Goal: Task Accomplishment & Management: Use online tool/utility

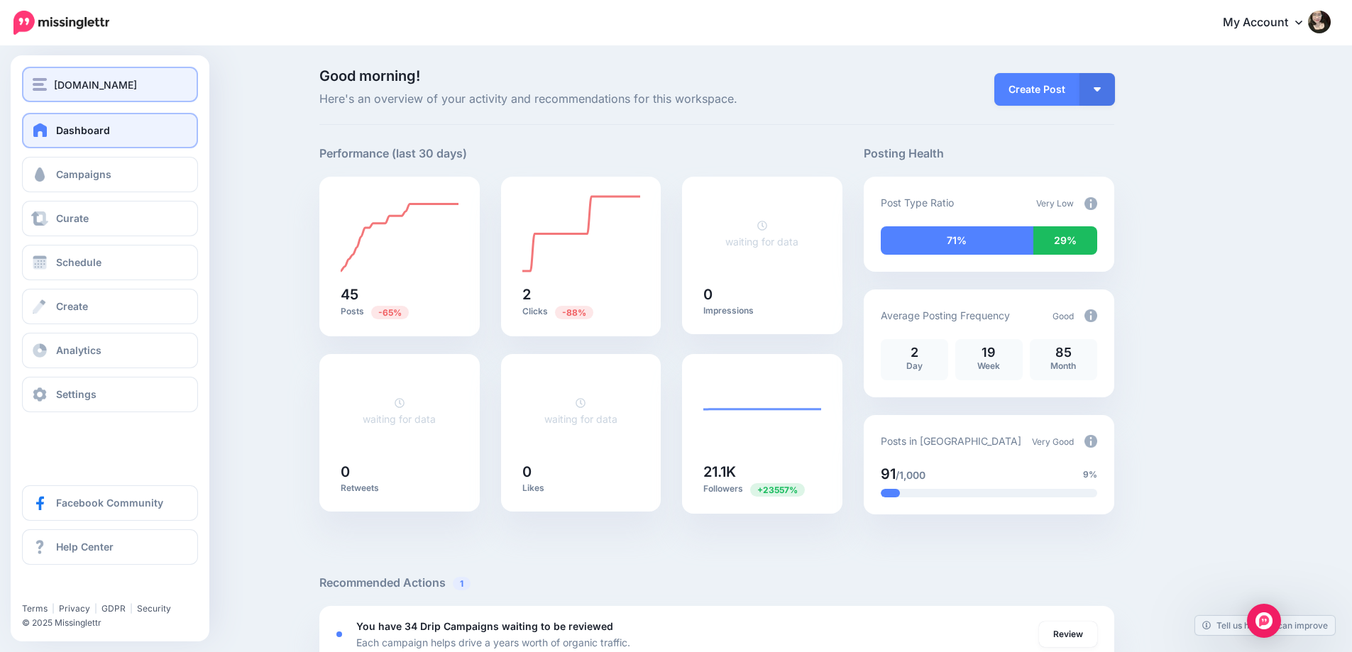
click at [88, 87] on span "[DOMAIN_NAME]" at bounding box center [95, 85] width 83 height 16
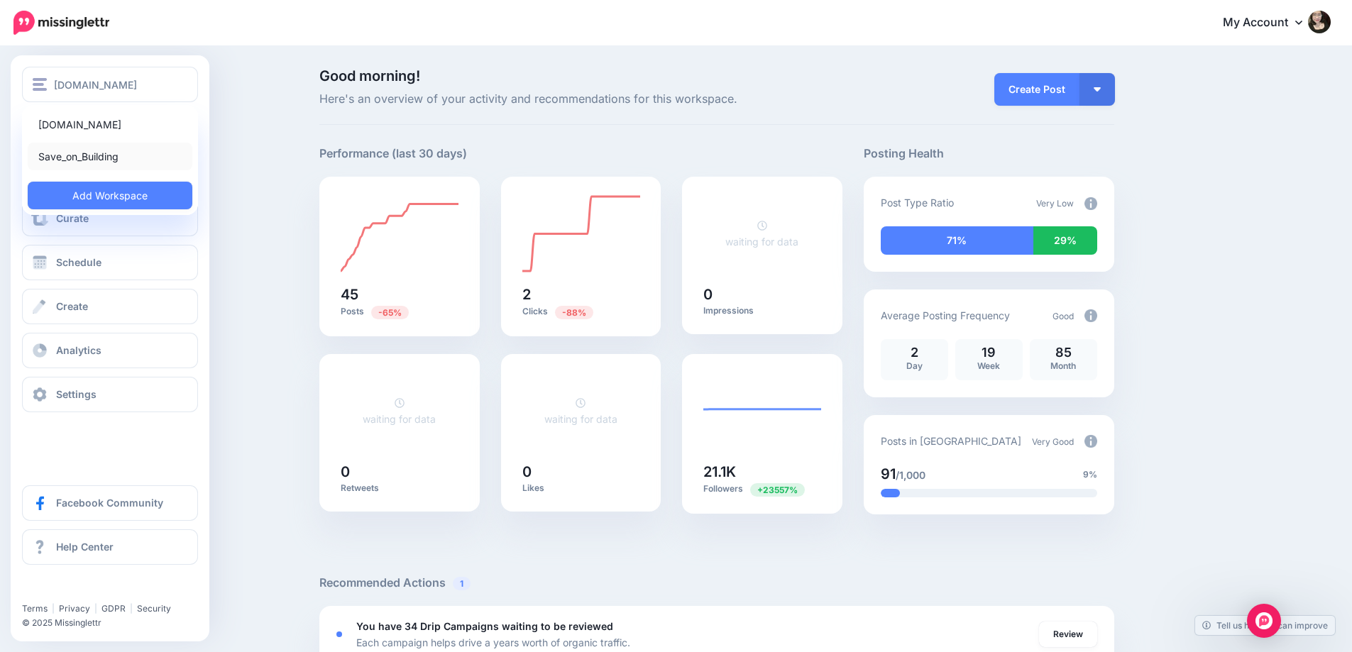
click at [123, 164] on link "Save_on_Building" at bounding box center [110, 157] width 165 height 28
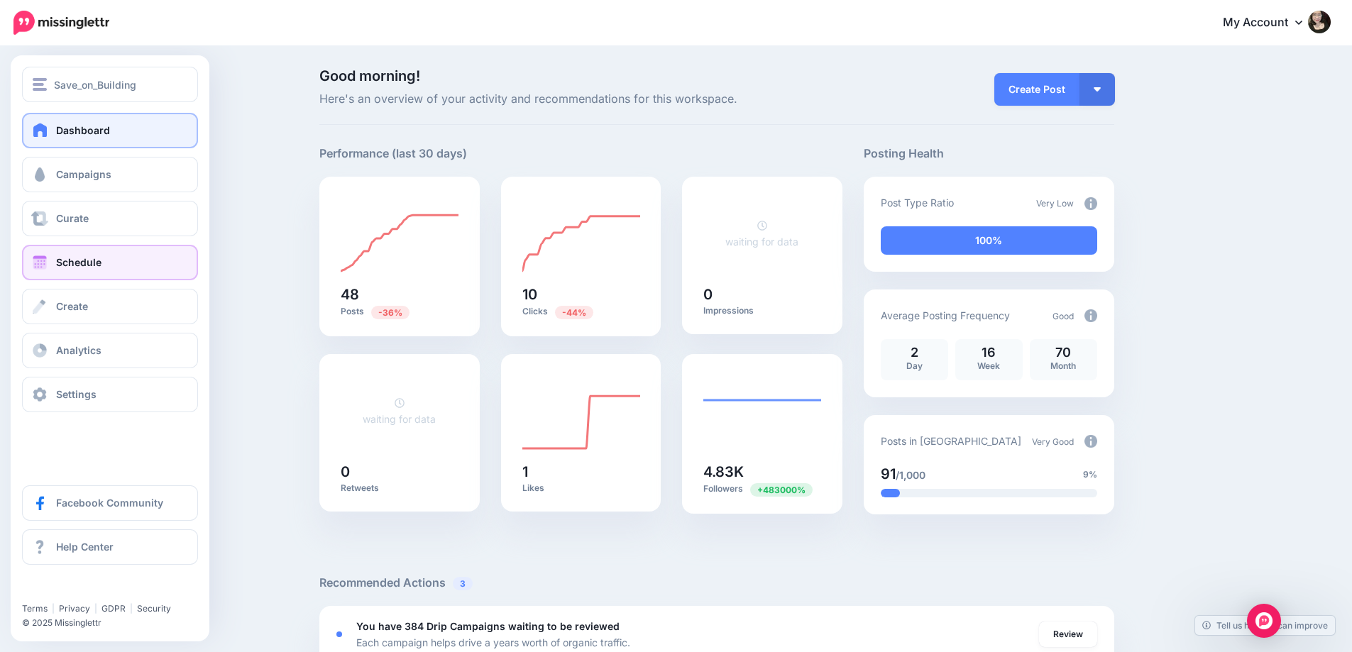
click at [134, 263] on link "Schedule" at bounding box center [110, 262] width 176 height 35
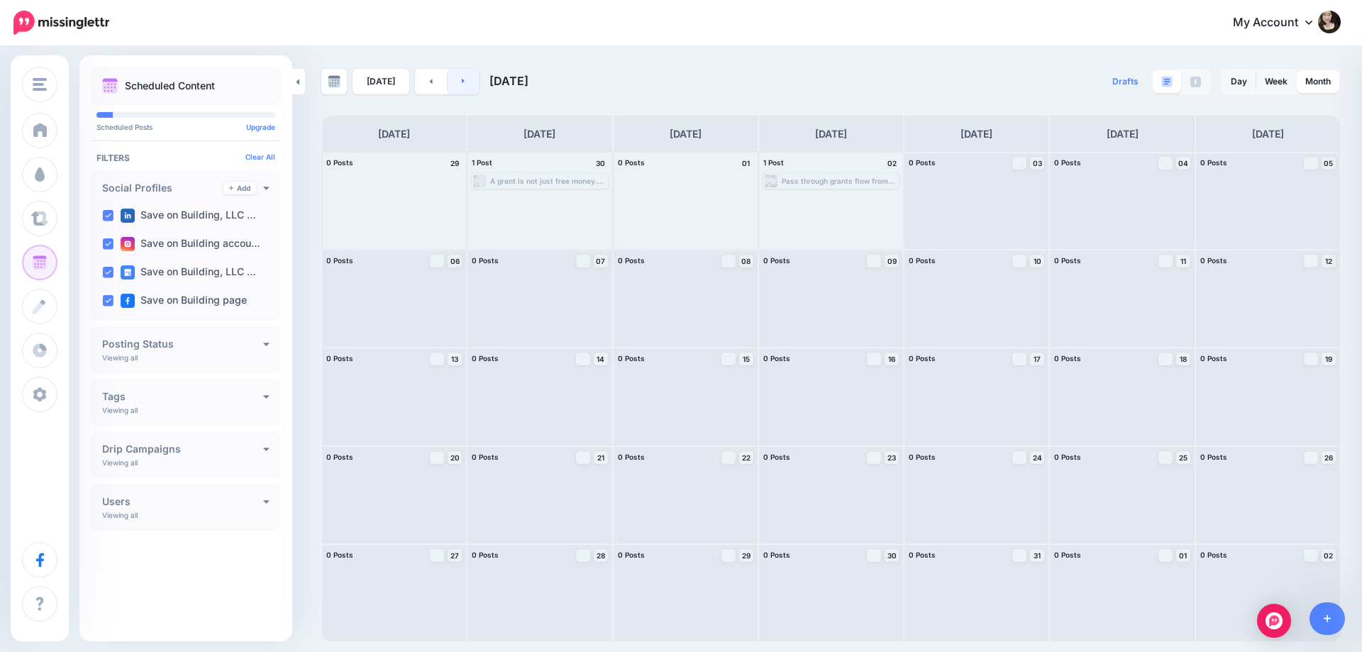
click at [461, 89] on link at bounding box center [464, 82] width 32 height 26
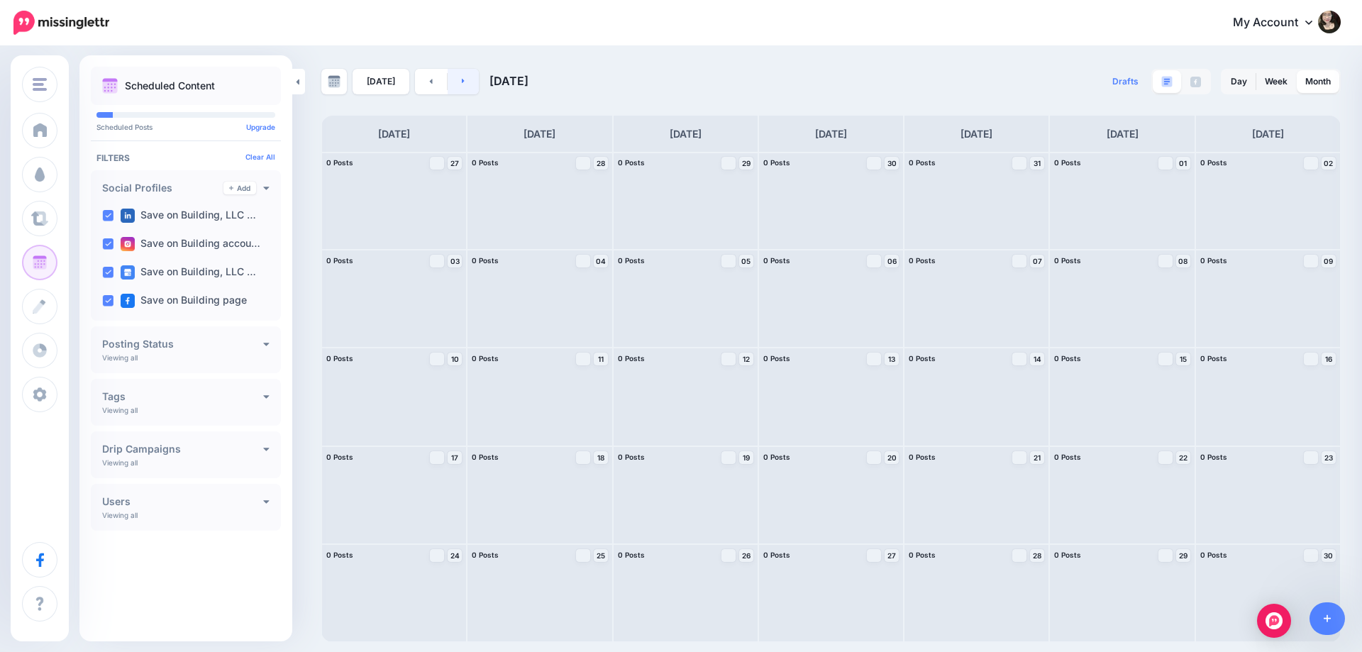
click at [461, 90] on link at bounding box center [464, 82] width 32 height 26
click at [1121, 186] on div "Risks are real, but so are rewards. ⚖️ Learn how to mitigate market risks and m…" at bounding box center [1122, 181] width 133 height 13
click at [1120, 197] on link "Edit" at bounding box center [1101, 198] width 89 height 13
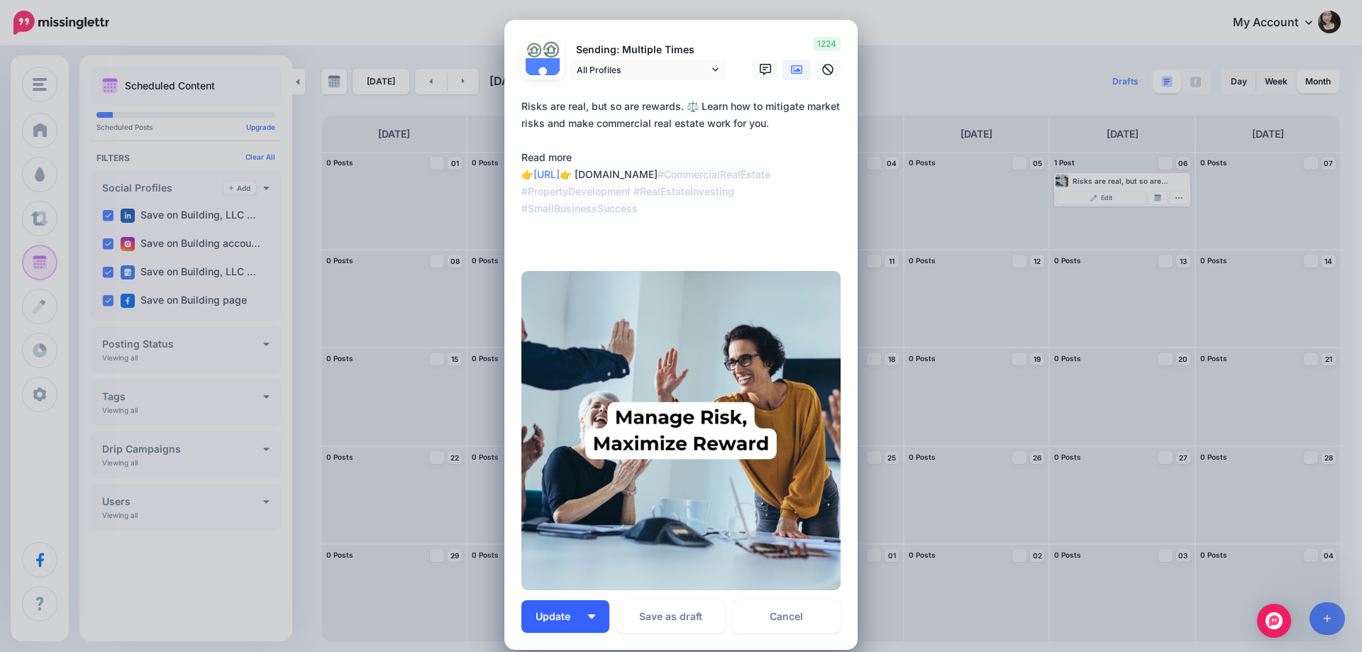
click at [558, 615] on span "Update" at bounding box center [558, 617] width 45 height 10
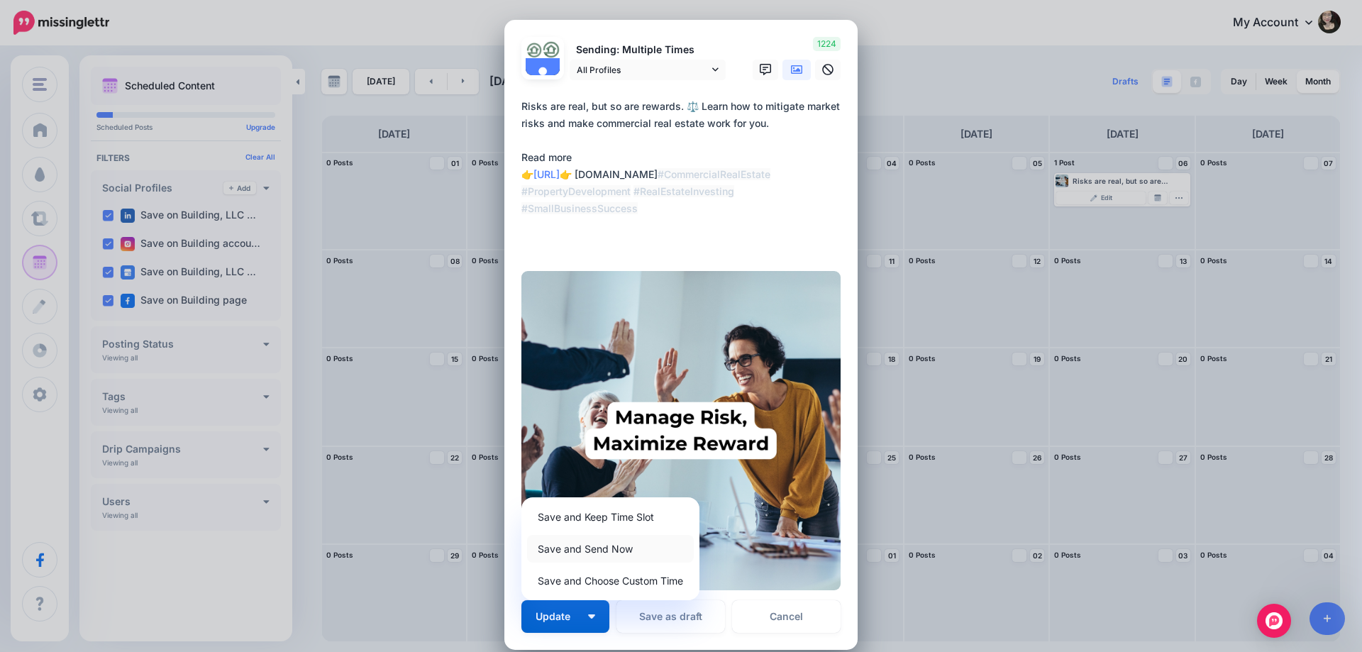
click at [593, 553] on link "Save and Send Now" at bounding box center [610, 549] width 167 height 28
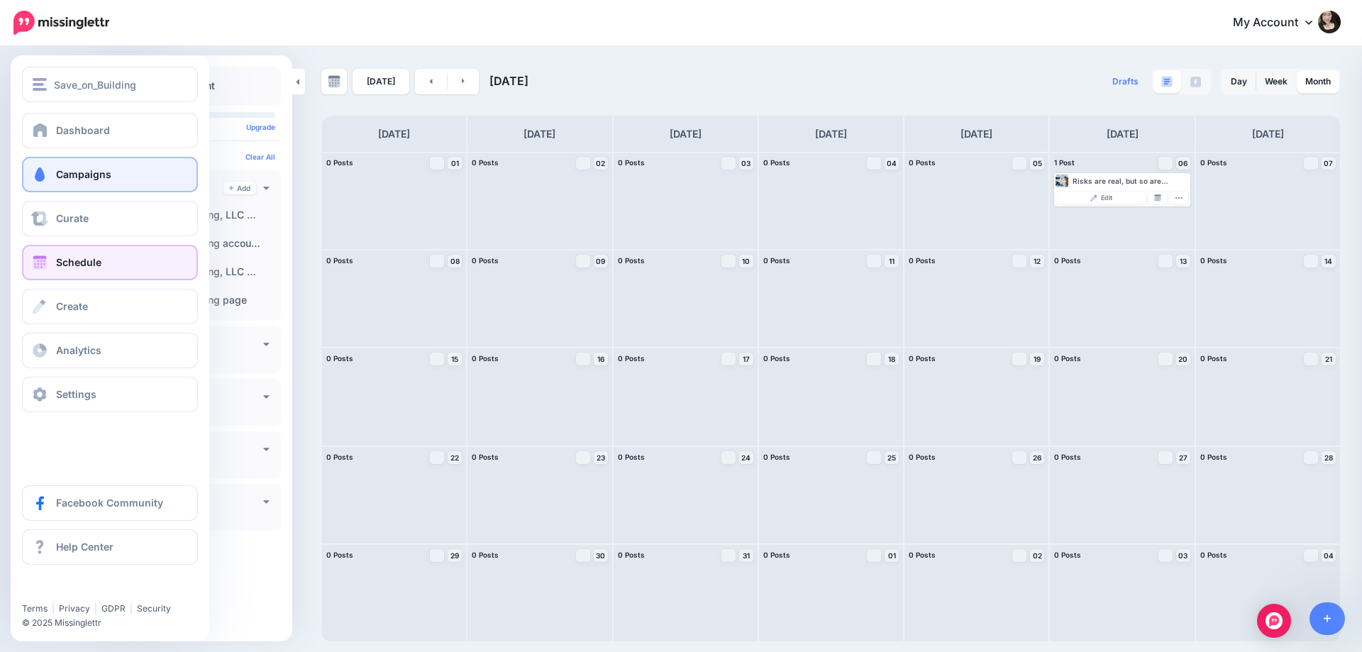
click at [152, 173] on link "Campaigns" at bounding box center [110, 174] width 176 height 35
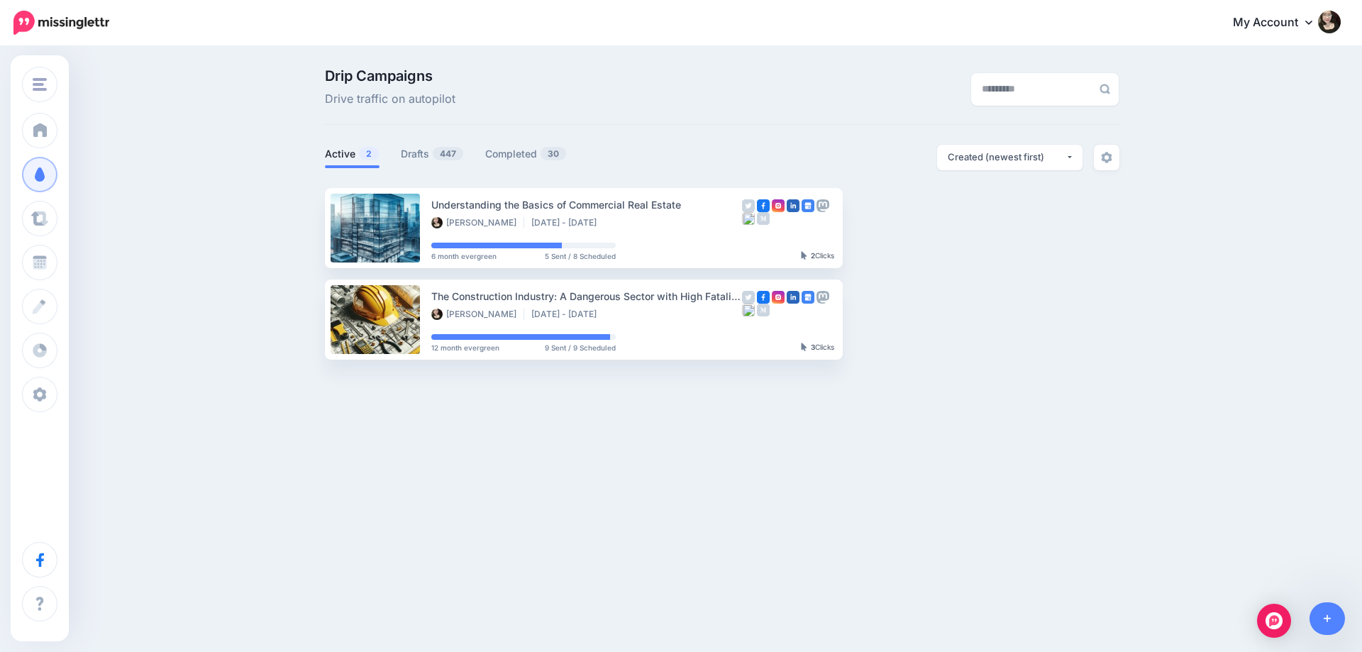
click at [552, 416] on div "Save_on_Building [DOMAIN_NAME] Save_on_Building Add Workspace Dashboard Campaig…" at bounding box center [681, 275] width 1362 height 455
click at [554, 428] on div "Save_on_Building [DOMAIN_NAME] Save_on_Building Add Workspace Dashboard Campaig…" at bounding box center [681, 275] width 1362 height 455
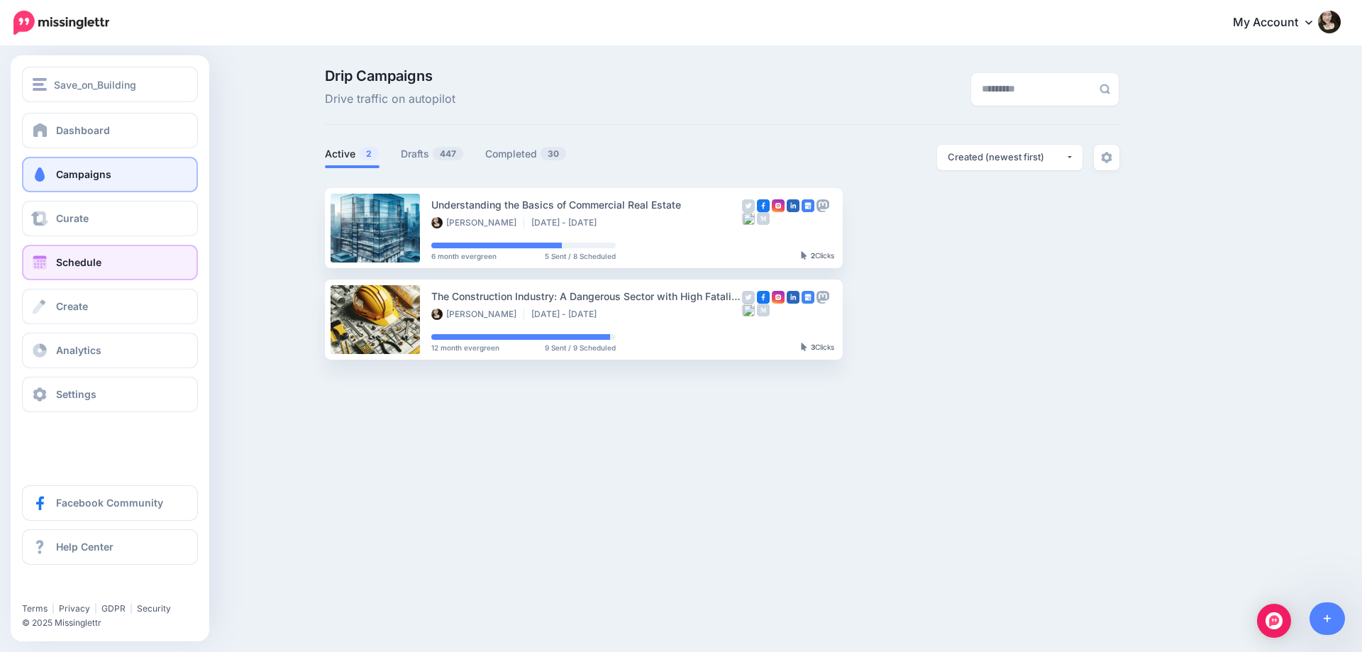
click at [94, 255] on link "Schedule" at bounding box center [110, 262] width 176 height 35
